Goal: Information Seeking & Learning: Learn about a topic

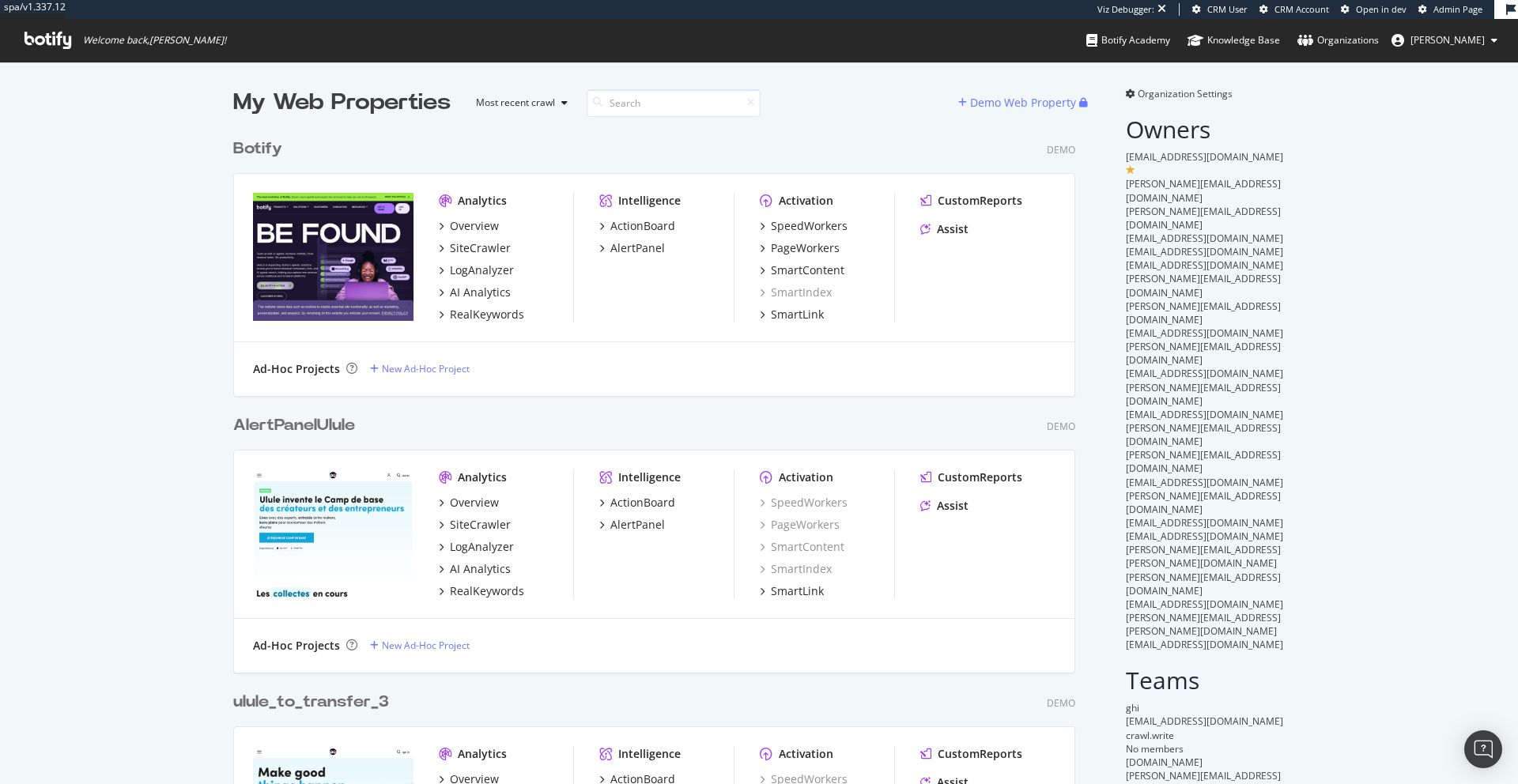
scroll to position [772, 1493]
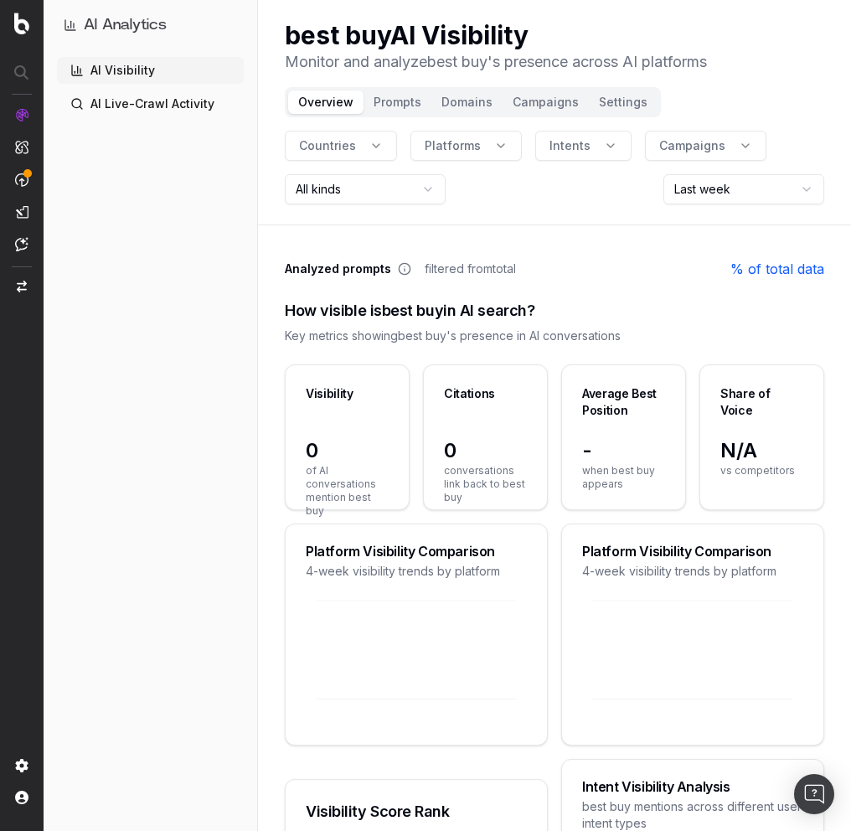
click at [583, 306] on div "How visible is best buy in AI search?" at bounding box center [554, 310] width 539 height 23
